Goal: Transaction & Acquisition: Purchase product/service

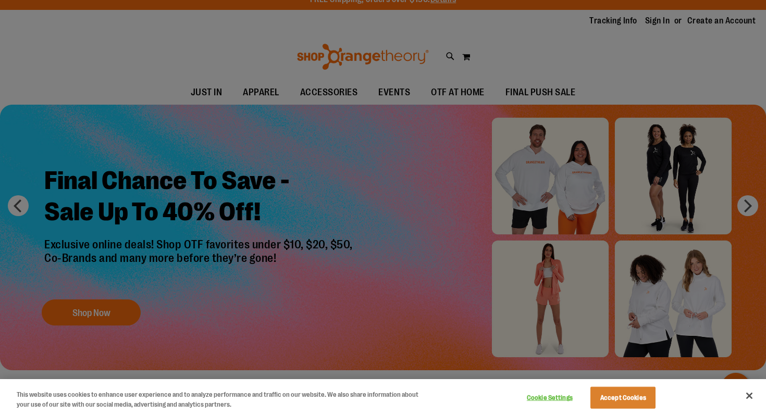
scroll to position [13, 0]
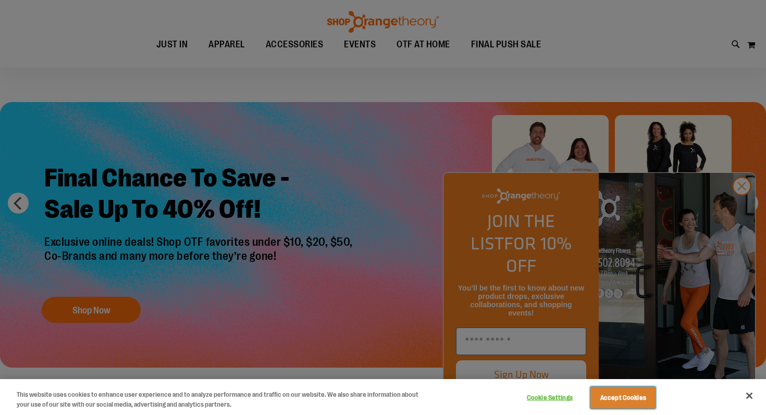
click at [634, 395] on button "Accept Cookies" at bounding box center [623, 398] width 65 height 22
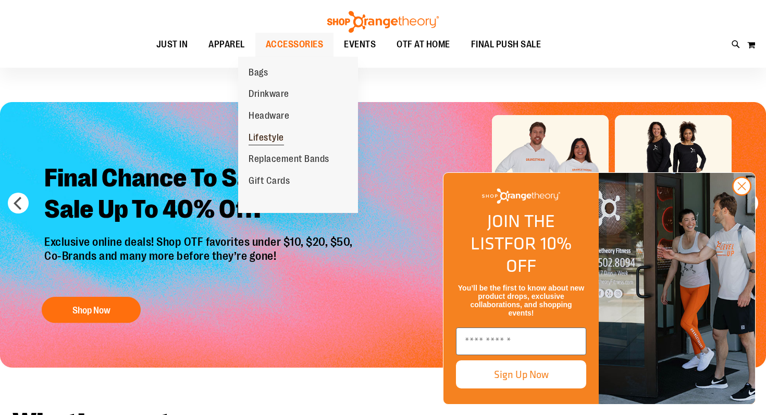
click at [274, 134] on span "Lifestyle" at bounding box center [266, 138] width 35 height 13
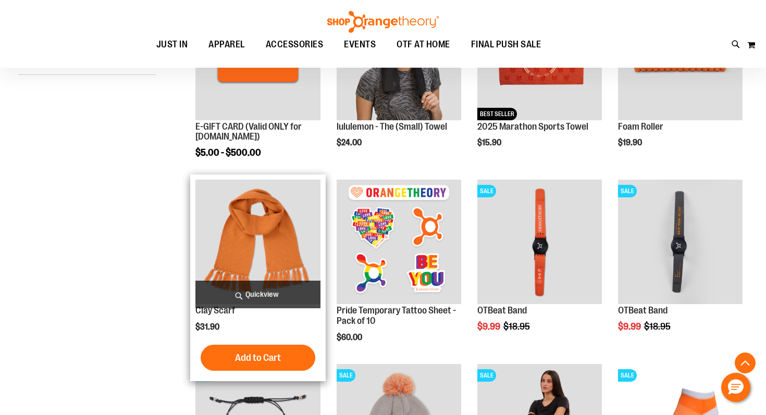
scroll to position [220, 0]
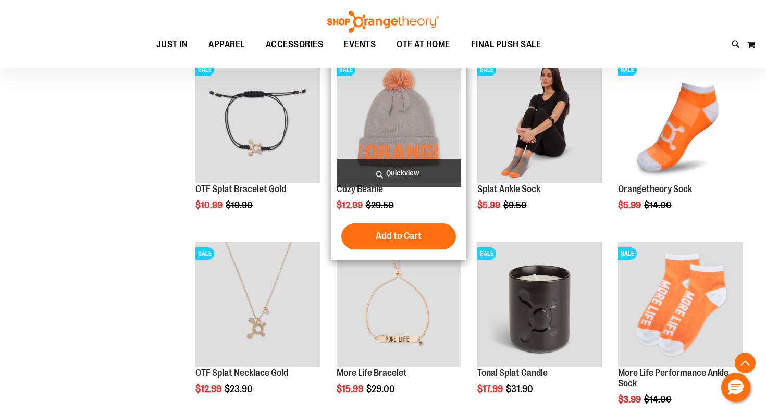
scroll to position [411, 0]
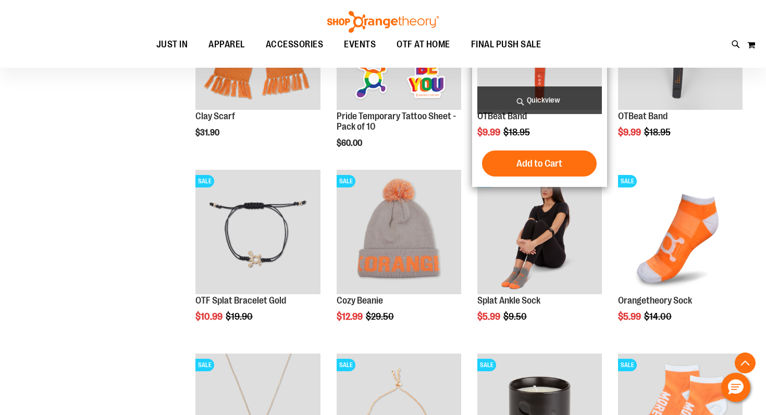
click at [535, 79] on img "product" at bounding box center [539, 47] width 125 height 125
click at [510, 120] on link "OTBeat Band" at bounding box center [502, 116] width 50 height 10
